Goal: Find contact information: Find contact information

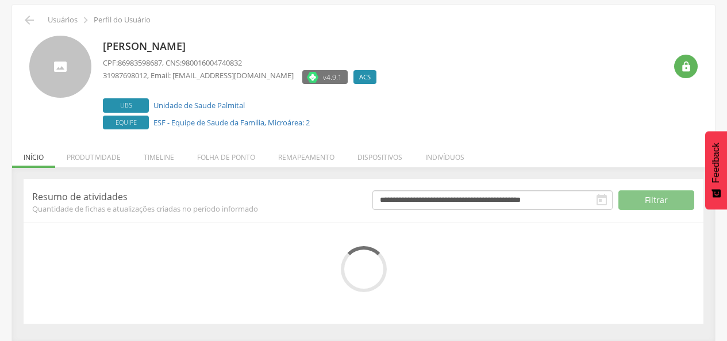
scroll to position [43, 0]
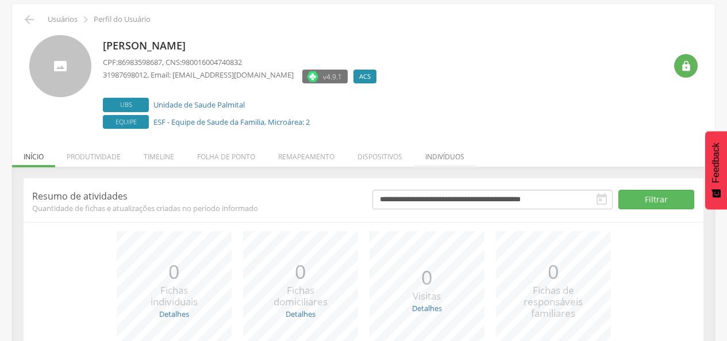
click at [462, 148] on li "Indivíduos" at bounding box center [445, 153] width 62 height 27
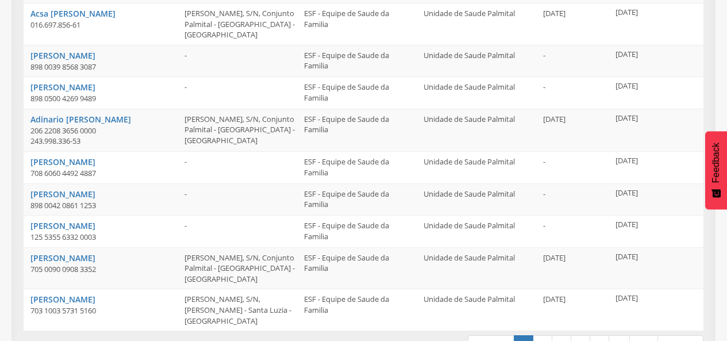
scroll to position [329, 0]
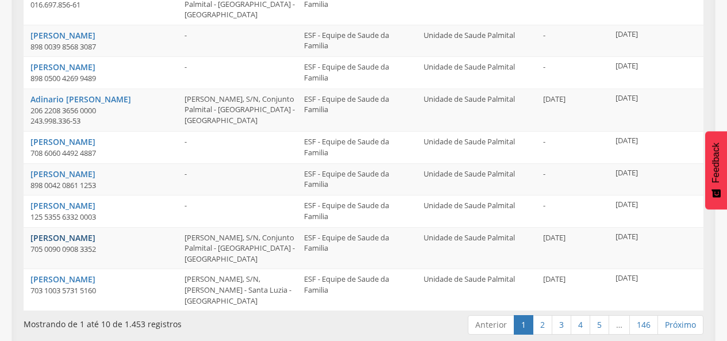
click at [91, 232] on link "[PERSON_NAME]" at bounding box center [62, 237] width 65 height 11
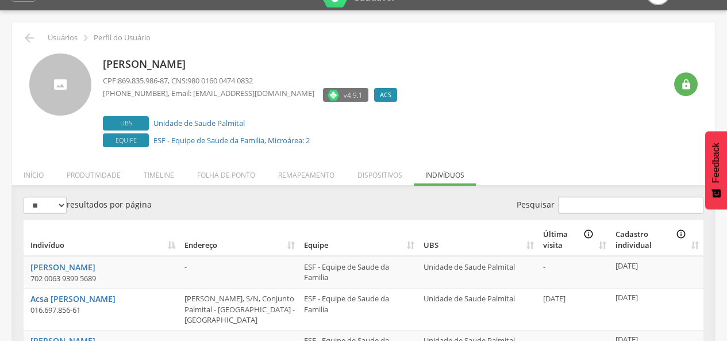
scroll to position [0, 0]
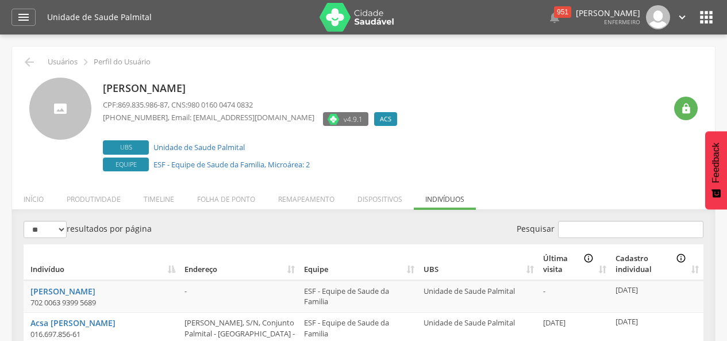
drag, startPoint x: 283, startPoint y: 86, endPoint x: 104, endPoint y: 93, distance: 180.1
click at [104, 93] on p "[PERSON_NAME]" at bounding box center [253, 88] width 300 height 15
copy p "[PERSON_NAME]"
drag, startPoint x: 171, startPoint y: 106, endPoint x: 153, endPoint y: 108, distance: 17.9
click at [153, 108] on span "869.835.986-87" at bounding box center [143, 104] width 50 height 10
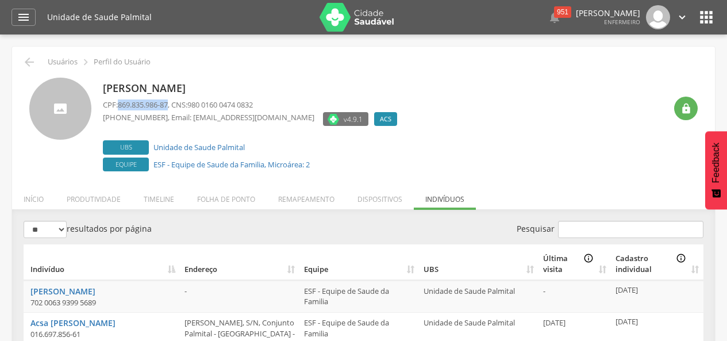
drag, startPoint x: 171, startPoint y: 104, endPoint x: 121, endPoint y: 106, distance: 50.1
click at [121, 106] on span "869.835.986-87" at bounding box center [143, 104] width 50 height 10
copy span "869.835.986-87"
drag, startPoint x: 156, startPoint y: 116, endPoint x: 100, endPoint y: 120, distance: 56.5
click at [100, 120] on div "[PERSON_NAME] CPF: 869.835.986-87 , CNS: 980 0160 0474 0832 [PHONE_NUMBER] , Em…" at bounding box center [363, 126] width 669 height 97
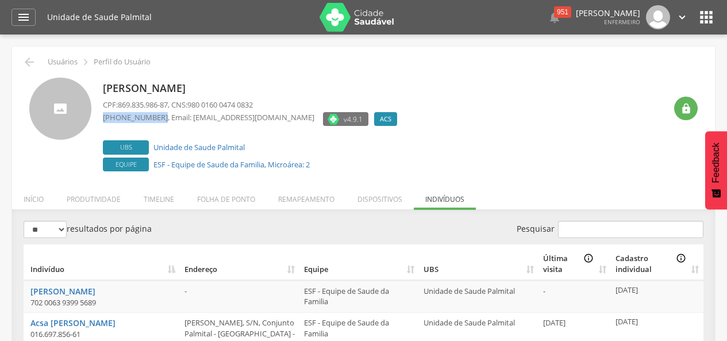
copy span "[PHONE_NUMBER]"
drag, startPoint x: 285, startPoint y: 87, endPoint x: 104, endPoint y: 93, distance: 180.7
click at [104, 93] on p "[PERSON_NAME]" at bounding box center [253, 88] width 300 height 15
copy p "[PERSON_NAME]"
drag, startPoint x: 118, startPoint y: 102, endPoint x: 127, endPoint y: 106, distance: 8.8
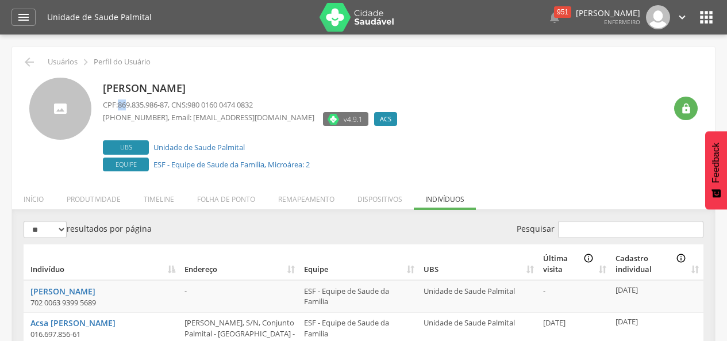
click at [127, 106] on p "CPF: 869.835.986-87 , CNS: 980 0160 0474 0832" at bounding box center [253, 104] width 300 height 11
click at [124, 105] on span "869.835.986-87" at bounding box center [143, 104] width 50 height 10
click at [120, 103] on span "869.835.986-87" at bounding box center [143, 104] width 50 height 10
drag, startPoint x: 121, startPoint y: 105, endPoint x: 174, endPoint y: 106, distance: 52.9
click at [174, 106] on p "CPF: 869.835.986-87 , CNS: 980 0160 0474 0832" at bounding box center [253, 104] width 300 height 11
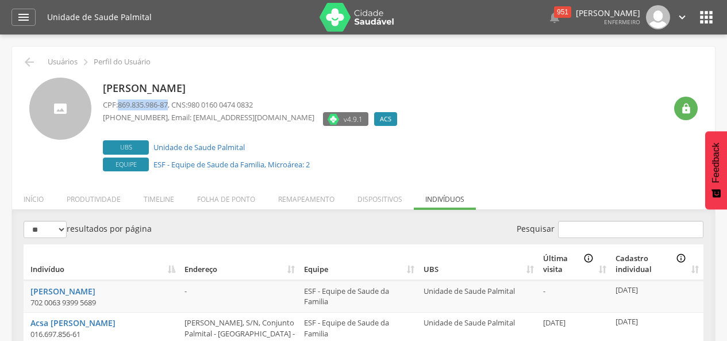
copy span "869.835.986-87"
drag, startPoint x: 102, startPoint y: 119, endPoint x: 157, endPoint y: 123, distance: 54.8
click at [157, 123] on div "[PERSON_NAME] CPF: 869.835.986-87 , CNS: 980 0160 0474 0832 [PHONE_NUMBER] , Em…" at bounding box center [363, 126] width 669 height 97
copy span "[PHONE_NUMBER]"
click at [52, 114] on div at bounding box center [60, 109] width 62 height 62
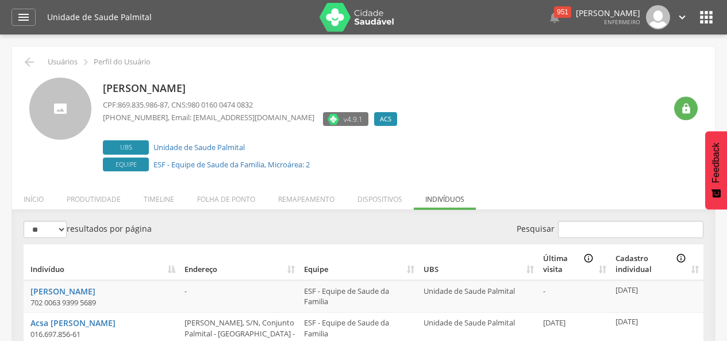
click at [380, 117] on span "ACS" at bounding box center [386, 118] width 12 height 9
drag, startPoint x: 103, startPoint y: 118, endPoint x: 157, endPoint y: 118, distance: 54.1
click at [157, 118] on span "[PHONE_NUMBER]" at bounding box center [135, 117] width 65 height 10
copy span "[PHONE_NUMBER]"
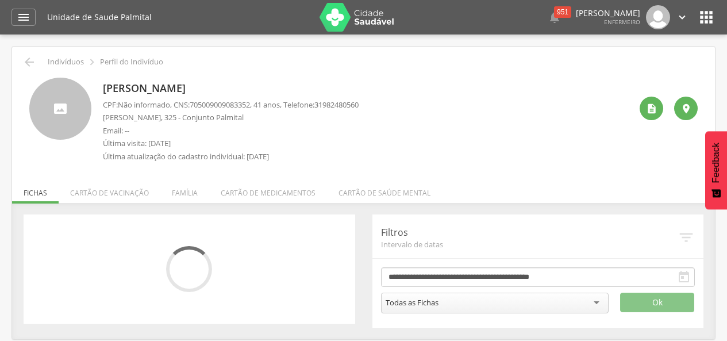
scroll to position [35, 0]
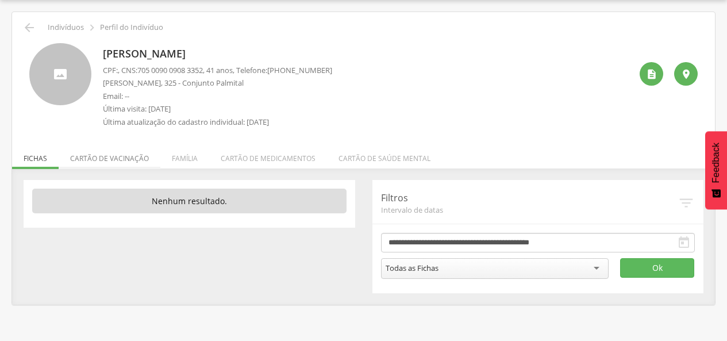
click at [118, 156] on li "Cartão de vacinação" at bounding box center [110, 155] width 102 height 27
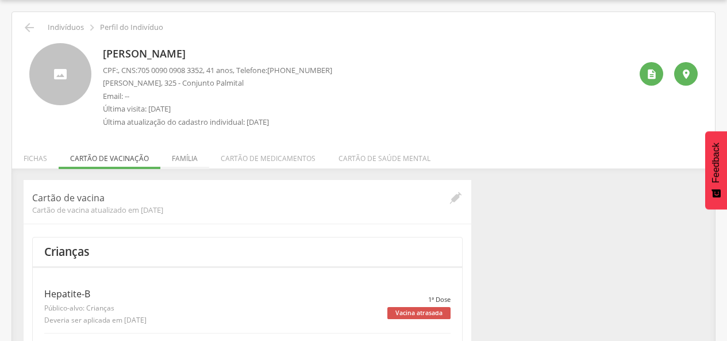
click at [177, 154] on li "Família" at bounding box center [184, 155] width 49 height 27
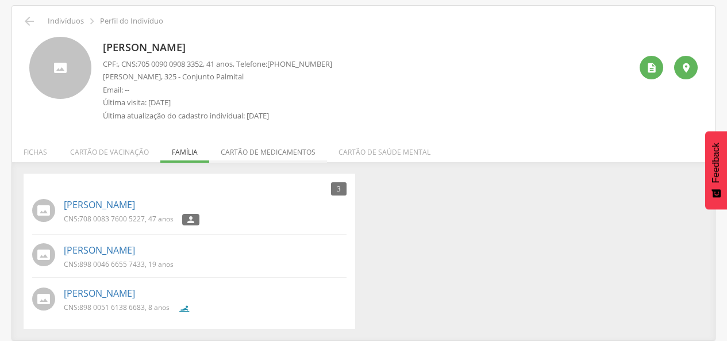
click at [244, 148] on li "Cartão de medicamentos" at bounding box center [268, 149] width 118 height 27
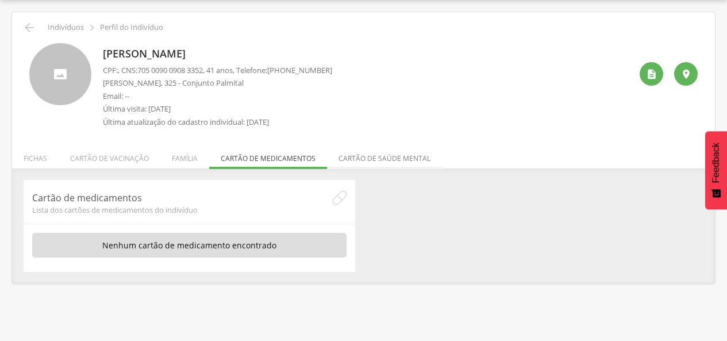
click at [385, 156] on li "Cartão de saúde mental" at bounding box center [384, 155] width 115 height 27
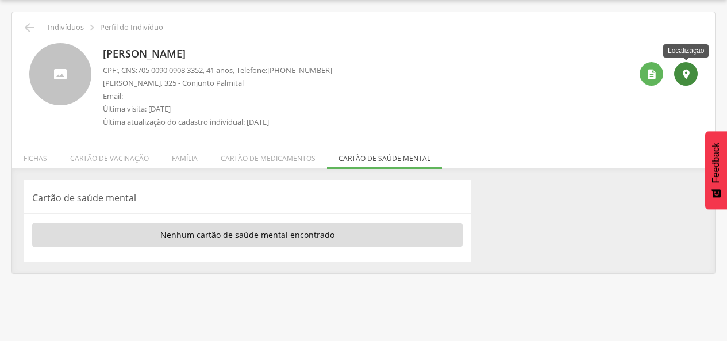
click at [692, 71] on div "" at bounding box center [687, 74] width 24 height 24
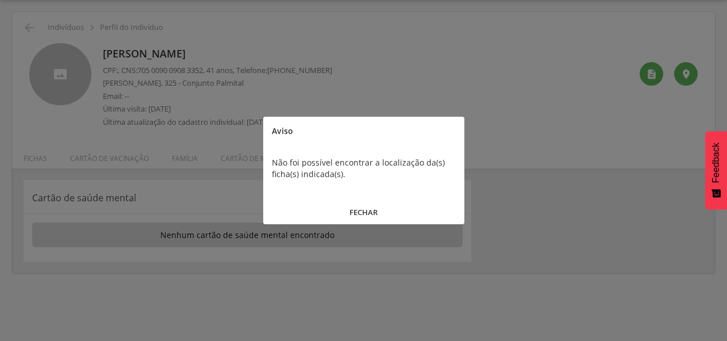
click at [373, 209] on button "FECHAR" at bounding box center [363, 212] width 201 height 25
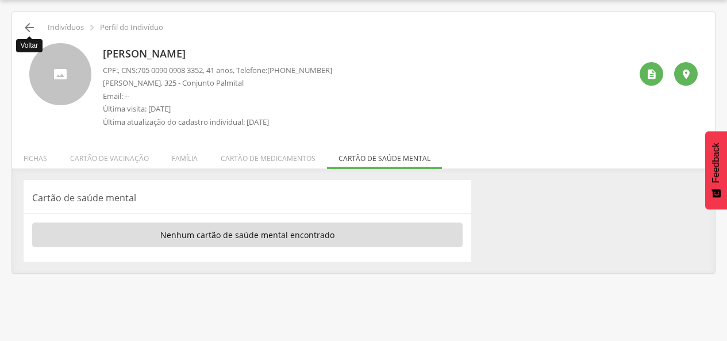
click at [31, 25] on icon "" at bounding box center [29, 28] width 14 height 14
